Goal: Task Accomplishment & Management: Use online tool/utility

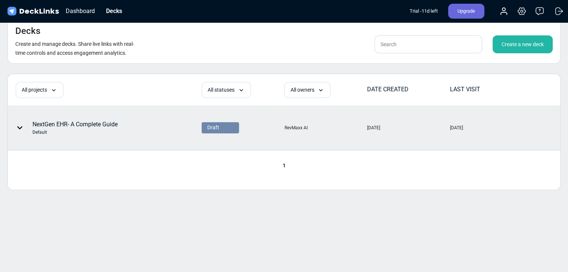
click at [225, 125] on div "Draft" at bounding box center [220, 128] width 26 height 8
click at [222, 146] on div "Sent" at bounding box center [220, 149] width 26 height 7
click at [521, 47] on div "Create a new deck" at bounding box center [522, 44] width 60 height 18
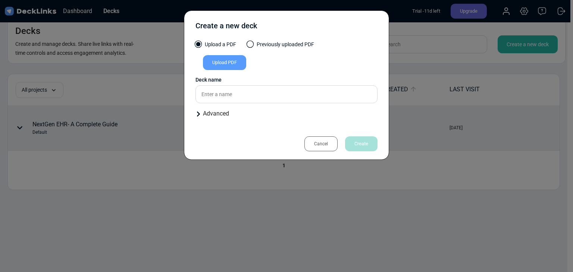
click at [231, 62] on div "Upload PDF" at bounding box center [224, 62] width 43 height 15
click at [0, 0] on input "Upload PDF" at bounding box center [0, 0] width 0 height 0
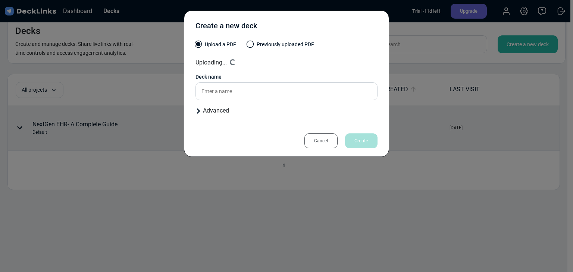
type input "AI in Healthcare Security- A Complete Overview"
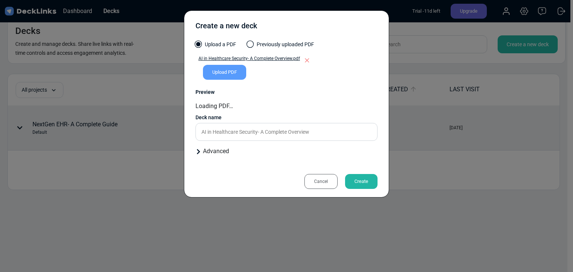
click at [243, 75] on div "Upload PDF" at bounding box center [224, 72] width 43 height 15
click at [0, 0] on input "Upload PDF" at bounding box center [0, 0] width 0 height 0
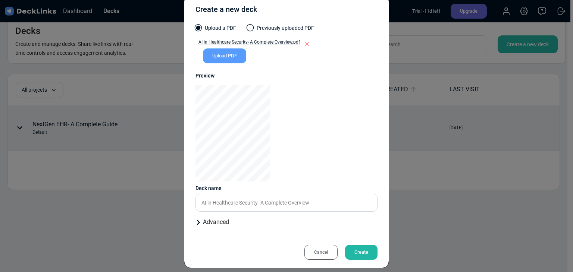
scroll to position [23, 0]
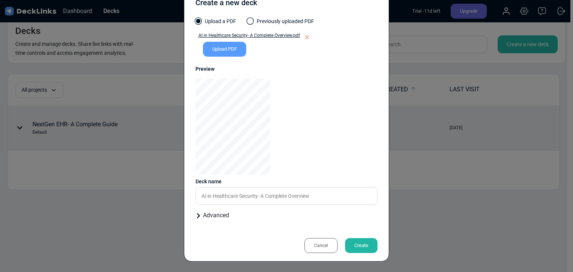
click at [350, 244] on div "Create" at bounding box center [361, 245] width 32 height 15
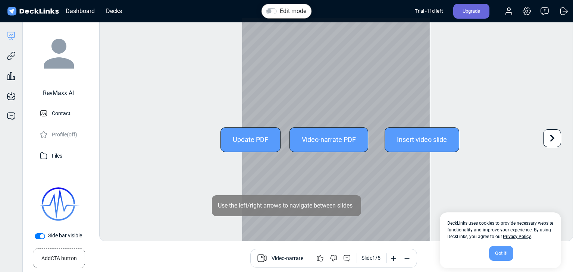
scroll to position [21, 0]
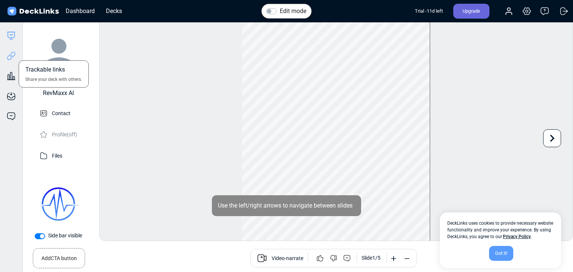
click at [9, 56] on icon at bounding box center [11, 56] width 9 height 9
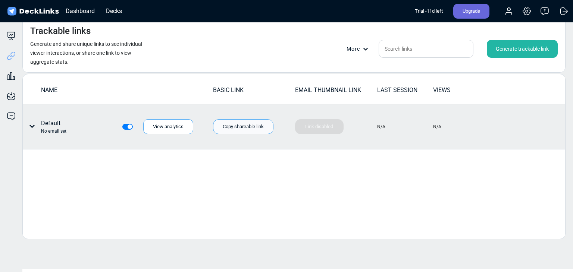
click at [243, 128] on div "Copy shareable link" at bounding box center [243, 126] width 60 height 15
